Goal: Navigation & Orientation: Find specific page/section

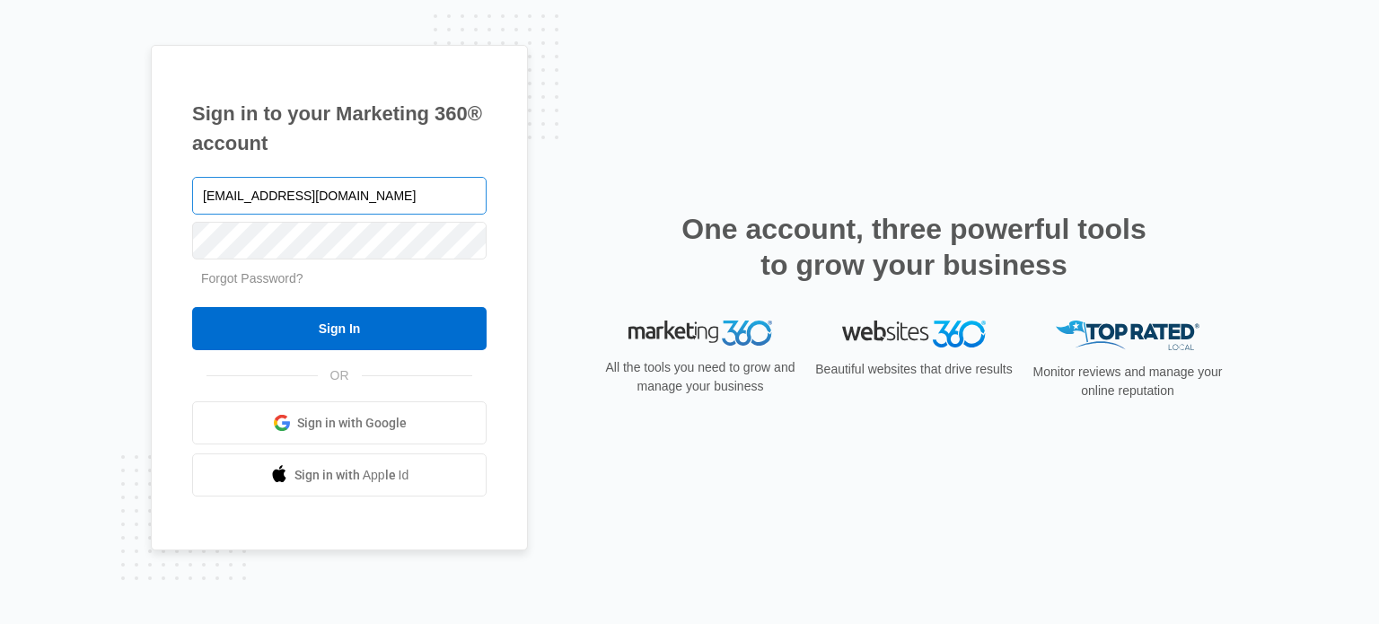
type input "[EMAIL_ADDRESS][DOMAIN_NAME]"
click at [192, 307] on input "Sign In" at bounding box center [339, 328] width 294 height 43
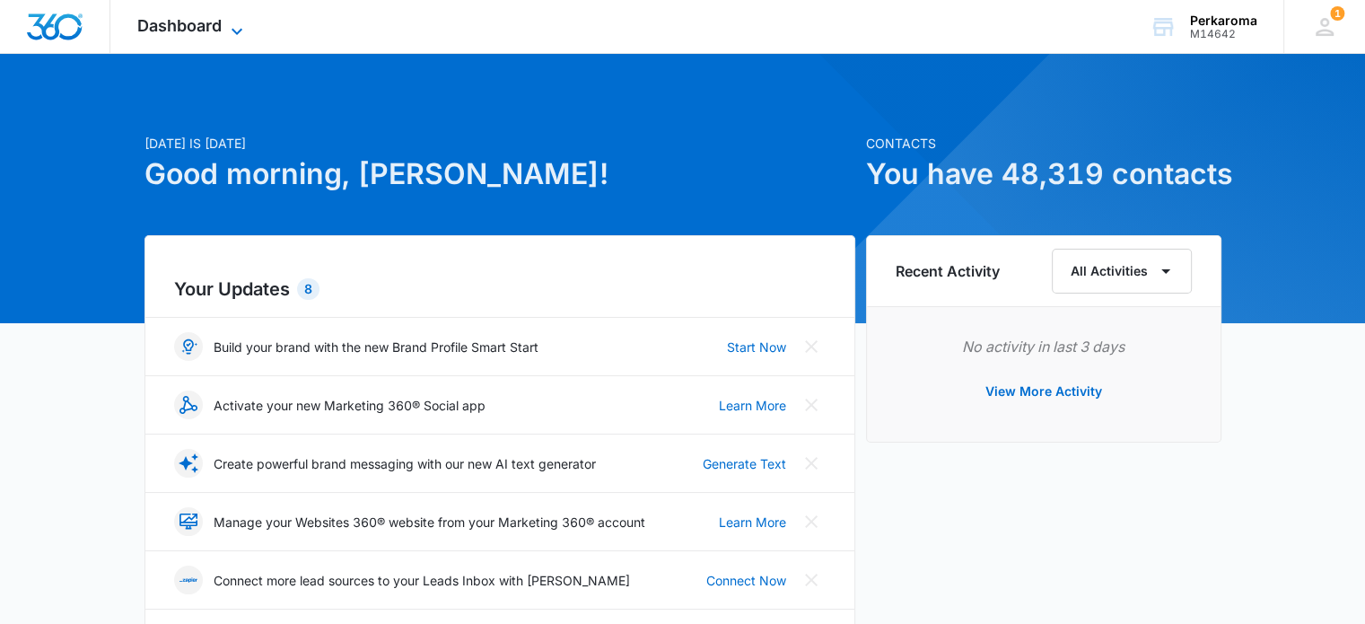
click at [215, 27] on span "Dashboard" at bounding box center [179, 25] width 84 height 19
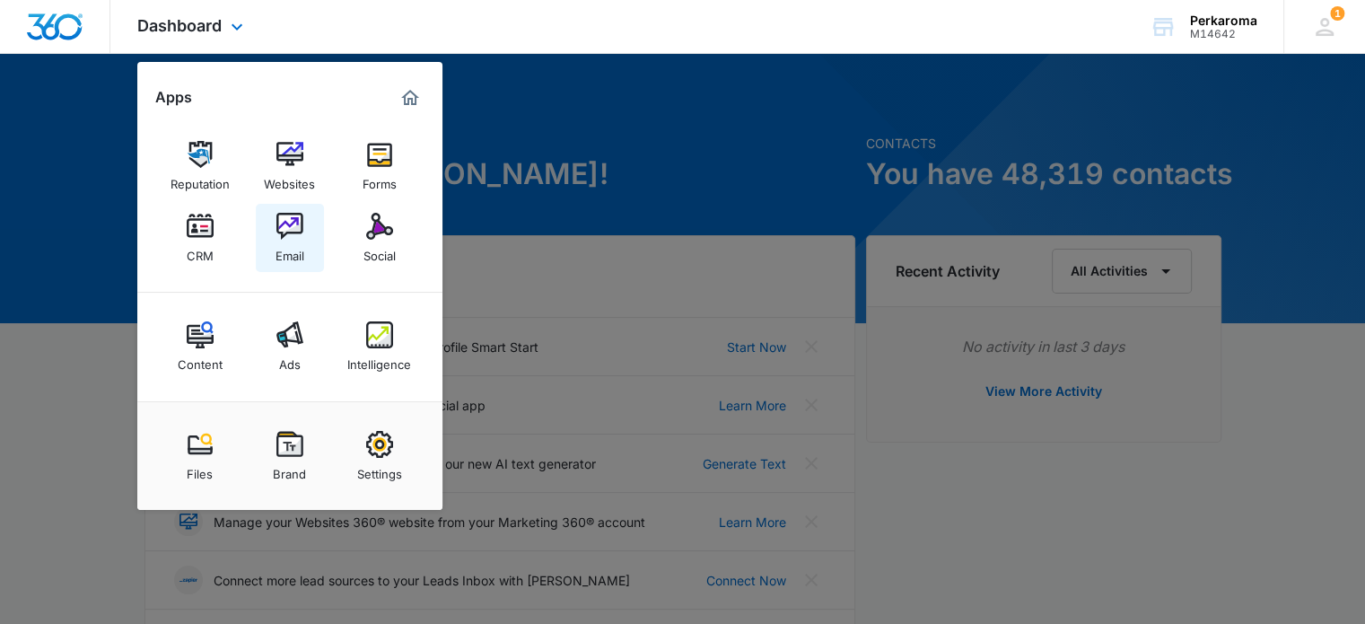
click at [283, 230] on img at bounding box center [289, 226] width 27 height 27
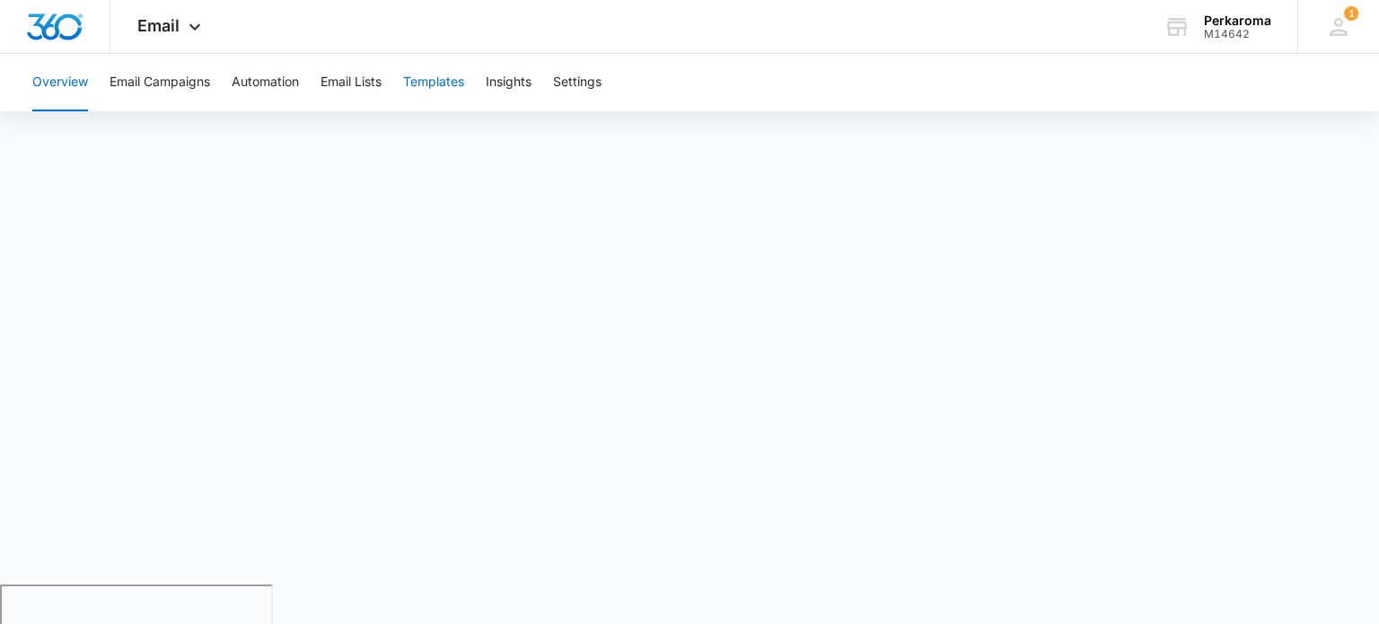
click at [424, 86] on button "Templates" at bounding box center [433, 82] width 61 height 57
click at [720, 30] on div "Email Apps Reputation Websites Forms CRM Email Social Content Ads Intelligence …" at bounding box center [689, 27] width 1379 height 54
drag, startPoint x: 411, startPoint y: 21, endPoint x: 532, endPoint y: 3, distance: 122.5
click at [416, 22] on div "Email Apps Reputation Websites Forms CRM Email Social Content Ads Intelligence …" at bounding box center [689, 27] width 1379 height 54
click at [682, 33] on div "Email Apps Reputation Websites Forms CRM Email Social Content Ads Intelligence …" at bounding box center [689, 27] width 1379 height 54
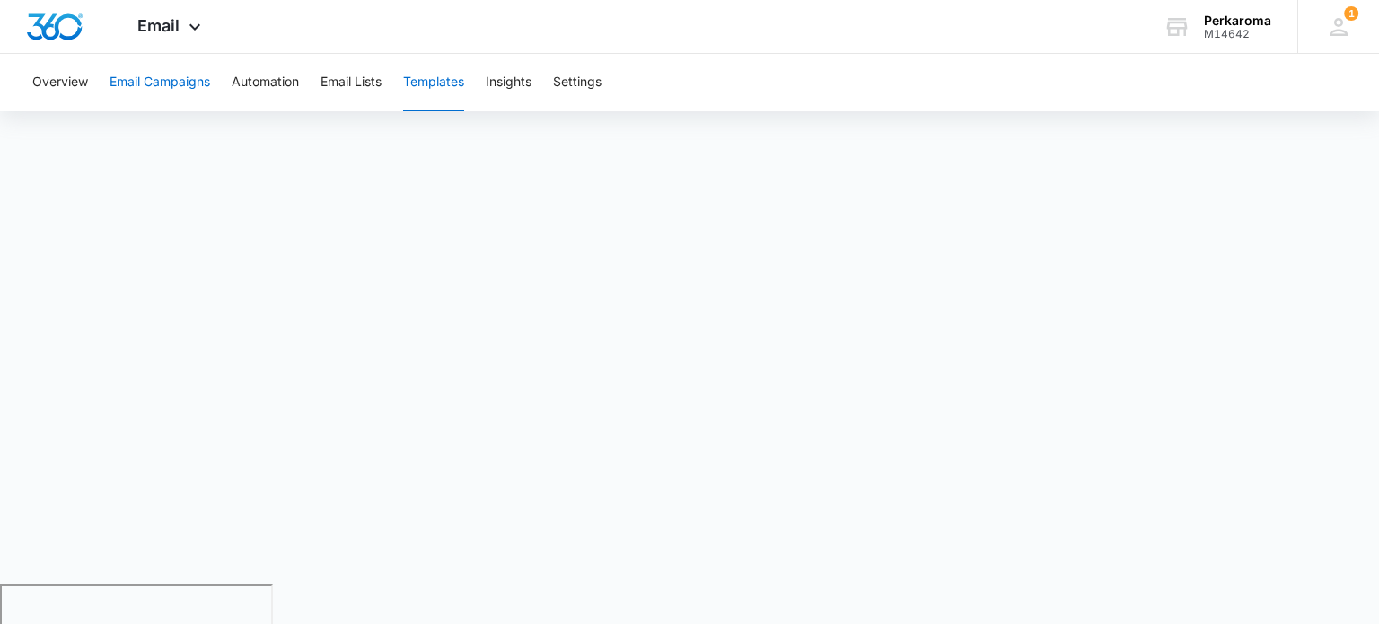
click at [190, 82] on button "Email Campaigns" at bounding box center [160, 82] width 101 height 57
click at [760, 67] on div "Overview Email Campaigns Automation Email Lists Templates Insights Settings" at bounding box center [690, 82] width 1336 height 57
click at [448, 71] on button "Templates" at bounding box center [433, 82] width 61 height 57
click at [129, 85] on button "Email Campaigns" at bounding box center [160, 82] width 101 height 57
click at [749, 67] on div "Overview Email Campaigns Automation Email Lists Templates Insights Settings" at bounding box center [690, 82] width 1336 height 57
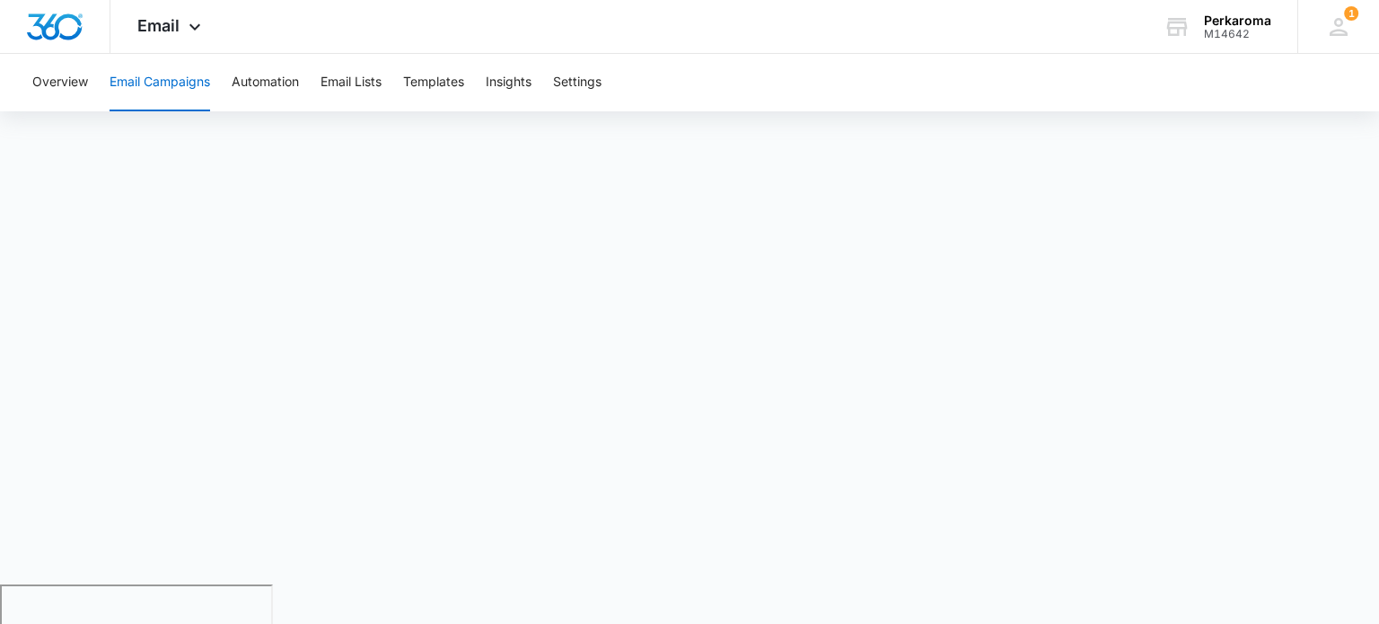
click at [822, 76] on div "Overview Email Campaigns Automation Email Lists Templates Insights Settings" at bounding box center [690, 82] width 1336 height 57
click at [427, 83] on button "Templates" at bounding box center [433, 82] width 61 height 57
click at [144, 78] on button "Email Campaigns" at bounding box center [160, 82] width 101 height 57
click at [846, 29] on div "Email Apps Reputation Websites Forms CRM Email Social Content Ads Intelligence …" at bounding box center [689, 27] width 1379 height 54
click at [434, 82] on button "Templates" at bounding box center [433, 82] width 61 height 57
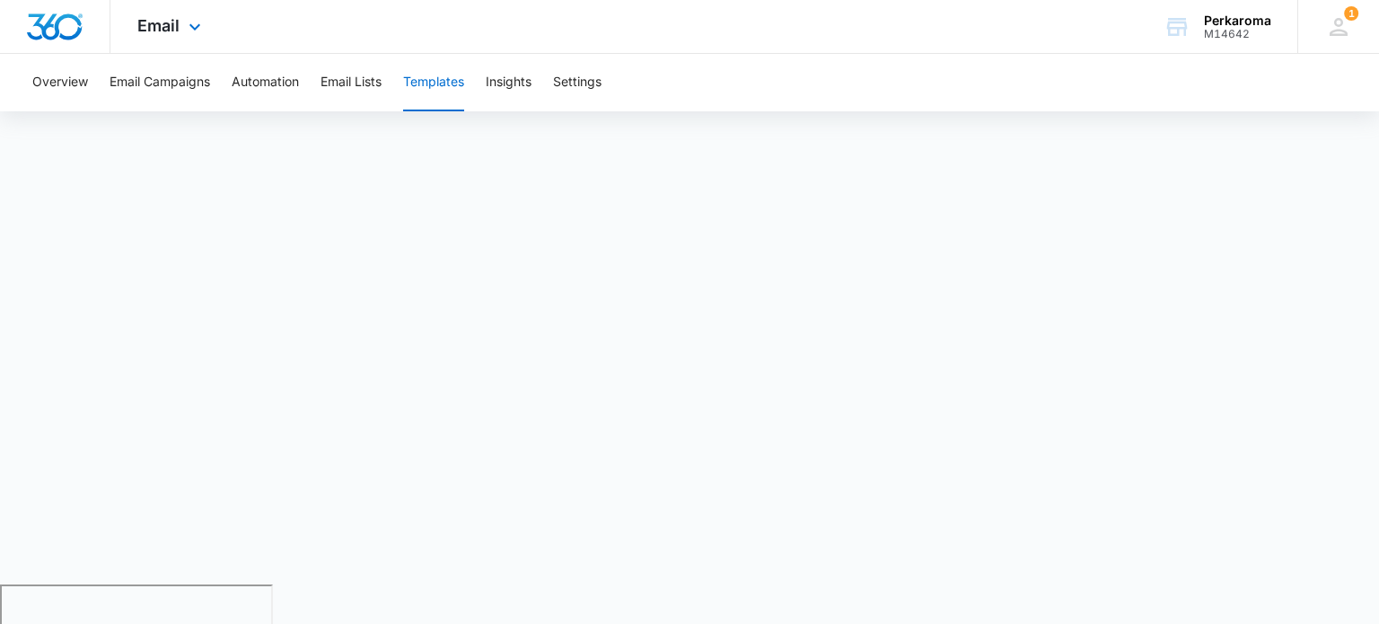
drag, startPoint x: 841, startPoint y: 46, endPoint x: 833, endPoint y: 53, distance: 10.8
click at [840, 46] on div "Email Apps Reputation Websites Forms CRM Email Social Content Ads Intelligence …" at bounding box center [689, 27] width 1379 height 54
click at [176, 92] on button "Email Campaigns" at bounding box center [160, 82] width 101 height 57
click at [187, 75] on button "Email Campaigns" at bounding box center [160, 82] width 101 height 57
click at [280, 71] on button "Automation" at bounding box center [265, 82] width 67 height 57
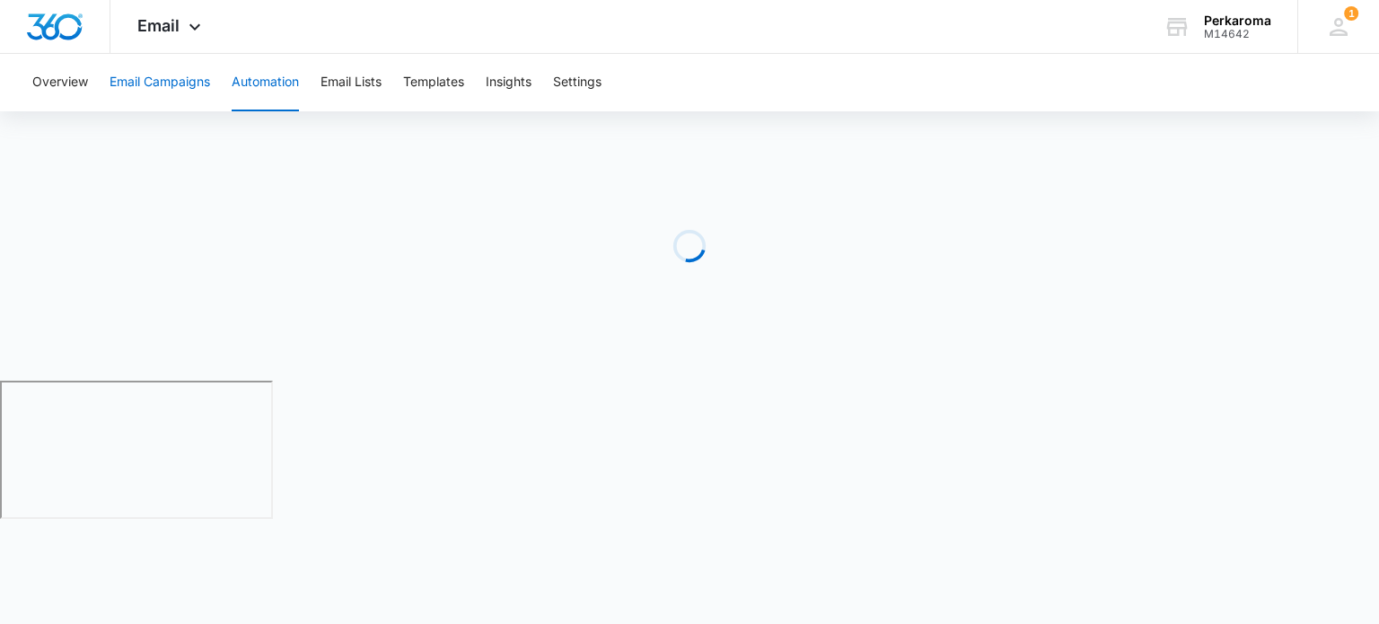
click at [140, 78] on button "Email Campaigns" at bounding box center [160, 82] width 101 height 57
